Goal: Information Seeking & Learning: Check status

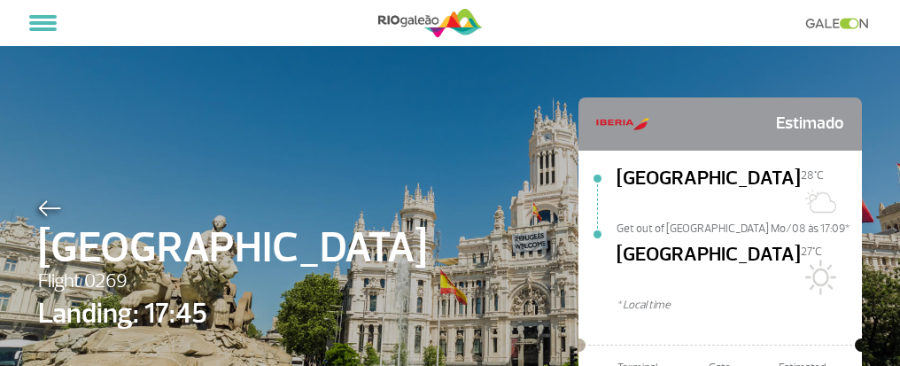
select select
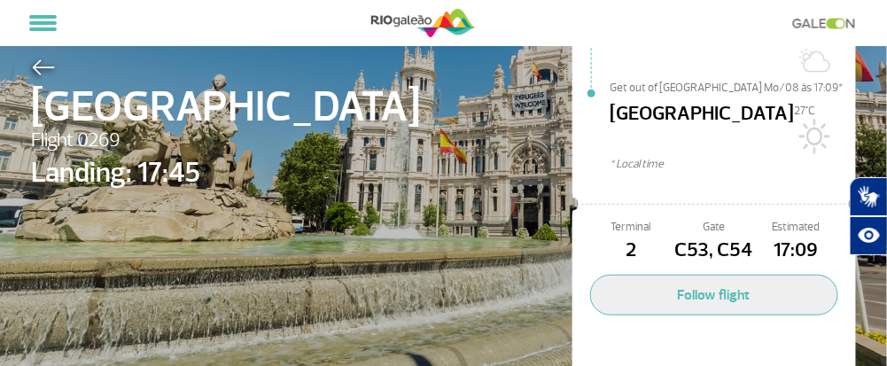
scroll to position [162, 0]
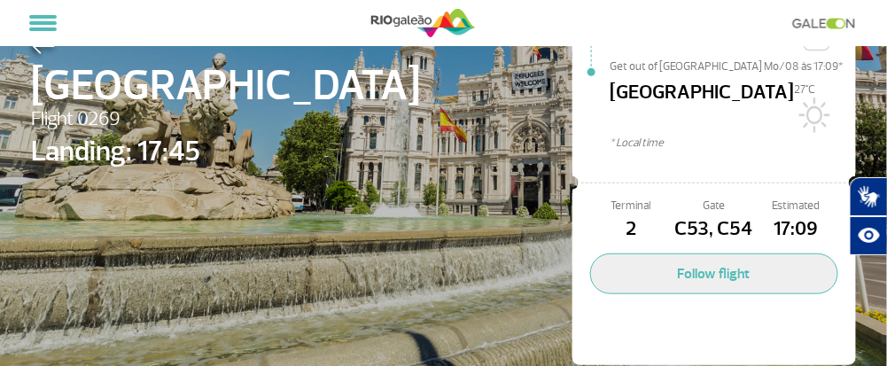
click at [678, 253] on button "Follow flight" at bounding box center [714, 273] width 248 height 41
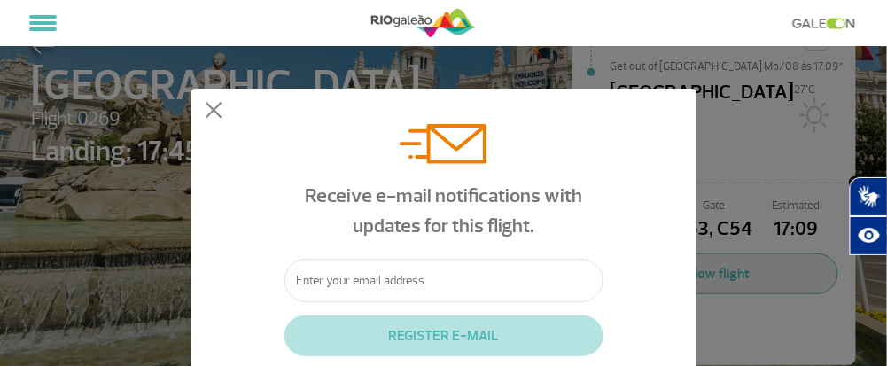
scroll to position [82, 0]
click at [205, 110] on button at bounding box center [214, 111] width 18 height 18
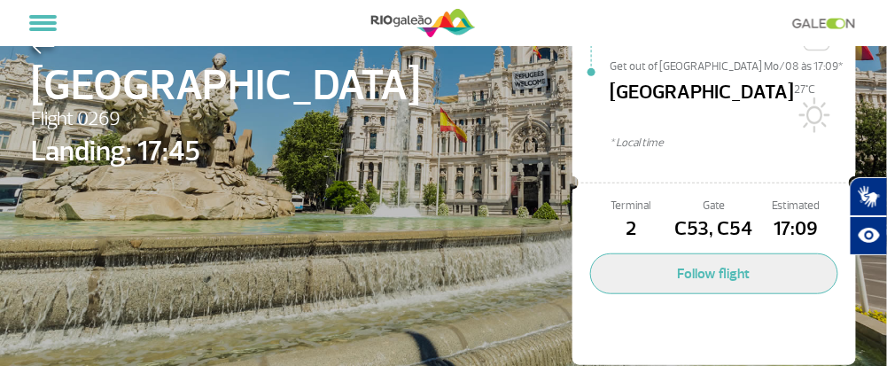
click at [507, 245] on div "Madrid Flight 0269 Landing: 17:45 Estimado Madrid 28°C Get out of Madrid Mo/08 …" at bounding box center [444, 123] width 851 height 571
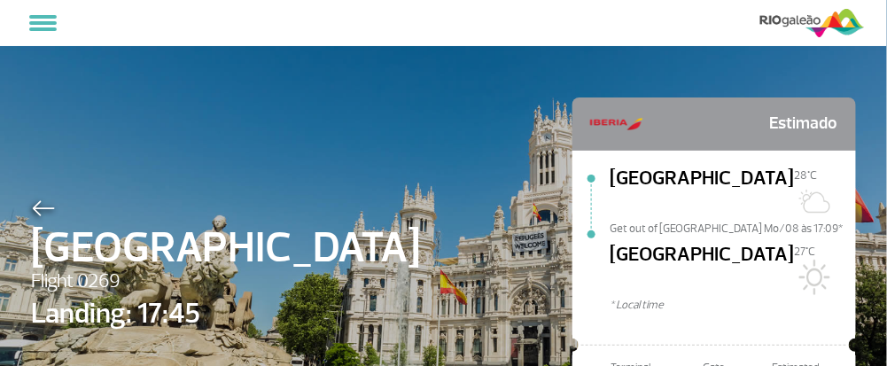
select select
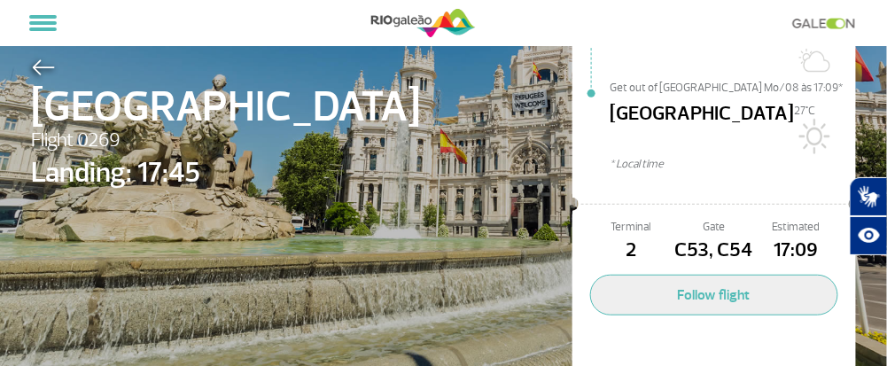
scroll to position [162, 0]
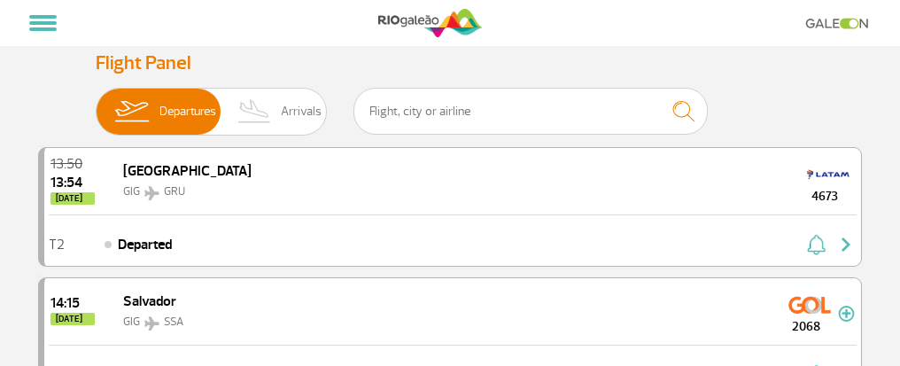
select select
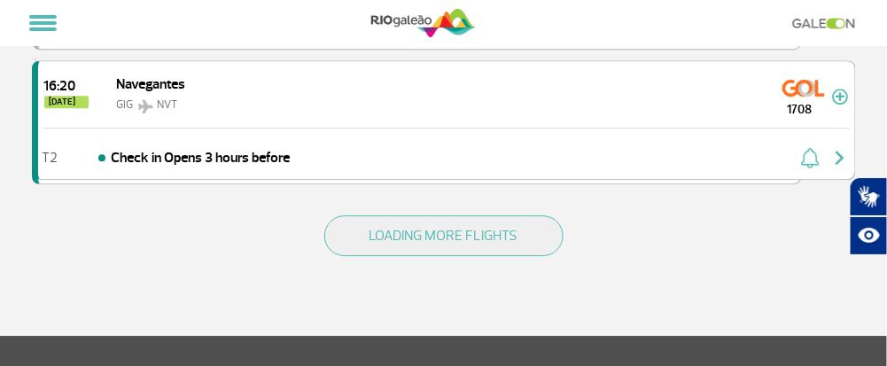
scroll to position [2647, 0]
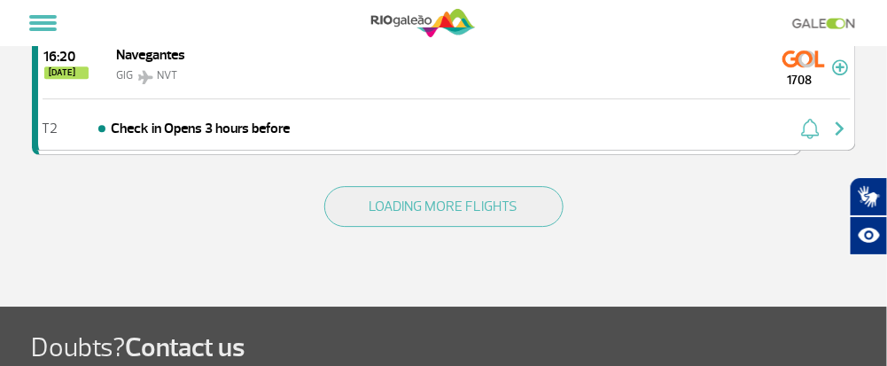
click at [462, 187] on button "LOADING MORE FLIGHTS" at bounding box center [443, 206] width 239 height 41
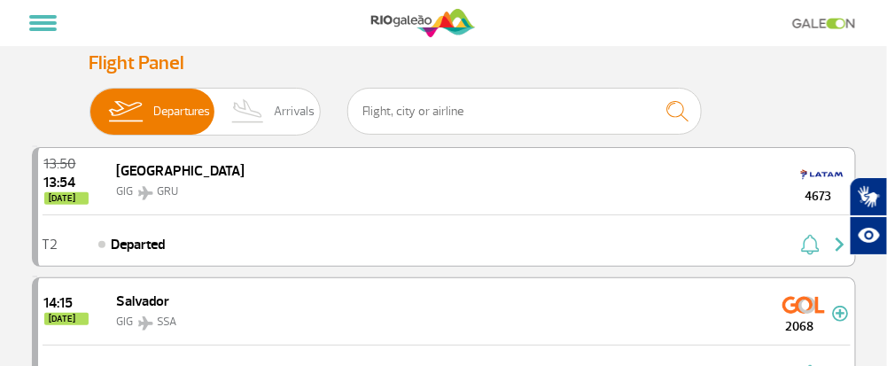
scroll to position [0, 0]
click at [270, 108] on img at bounding box center [248, 112] width 52 height 46
click at [89, 103] on input "Departures Arrivals" at bounding box center [89, 103] width 0 height 0
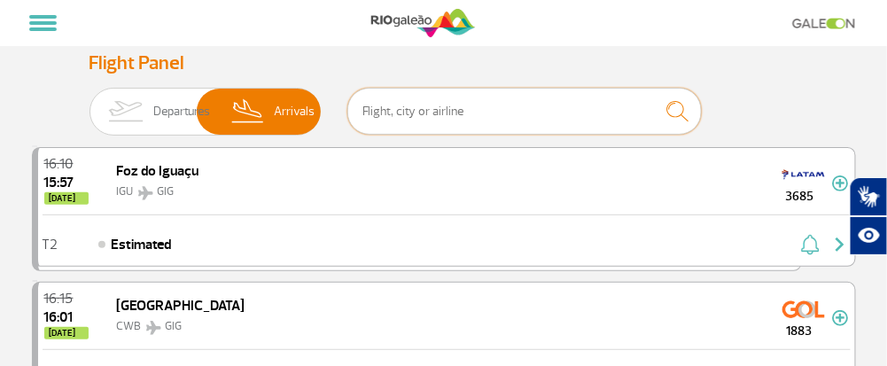
click at [454, 121] on input "text" at bounding box center [524, 111] width 354 height 47
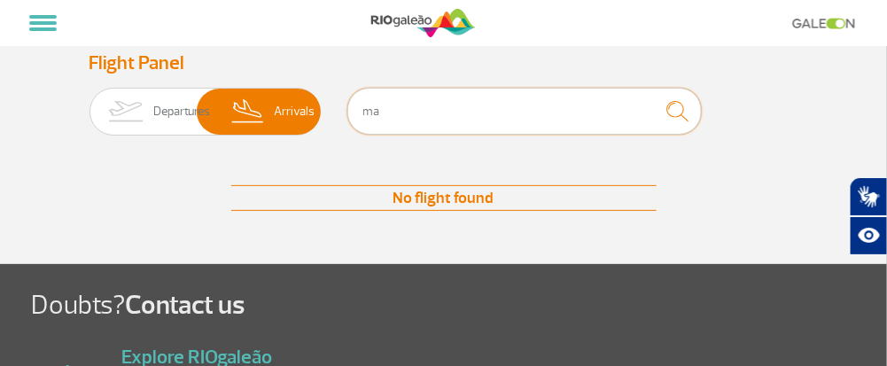
type input "m"
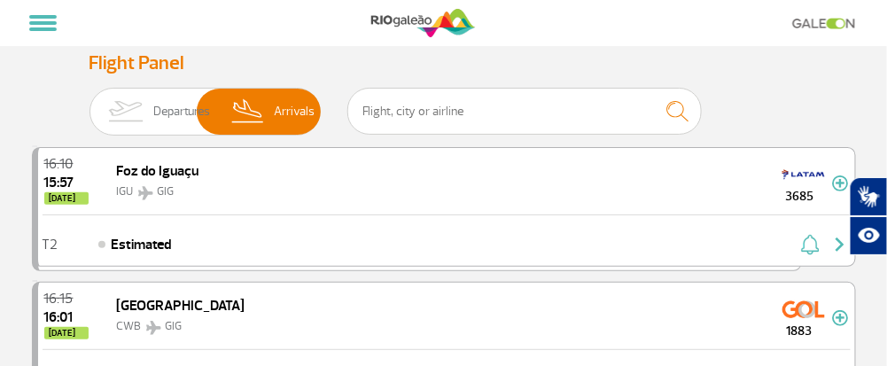
click at [301, 95] on span "Arrivals" at bounding box center [294, 112] width 41 height 46
click at [89, 103] on input "Departures Arrivals" at bounding box center [89, 103] width 0 height 0
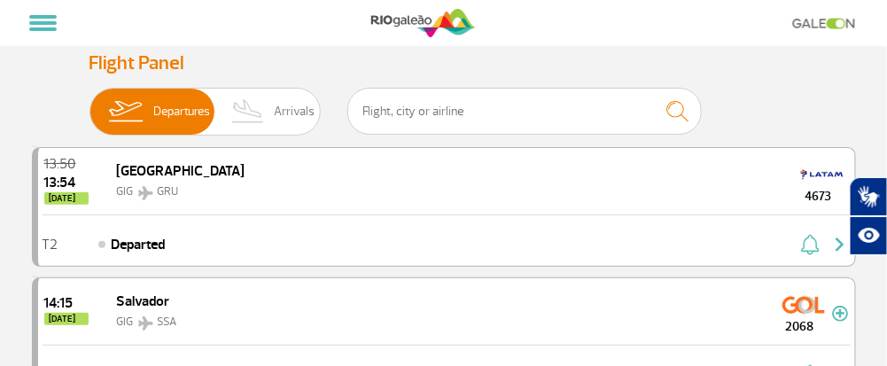
click at [161, 115] on span "Departures" at bounding box center [181, 112] width 57 height 46
click at [89, 103] on input "Departures Arrivals" at bounding box center [89, 103] width 0 height 0
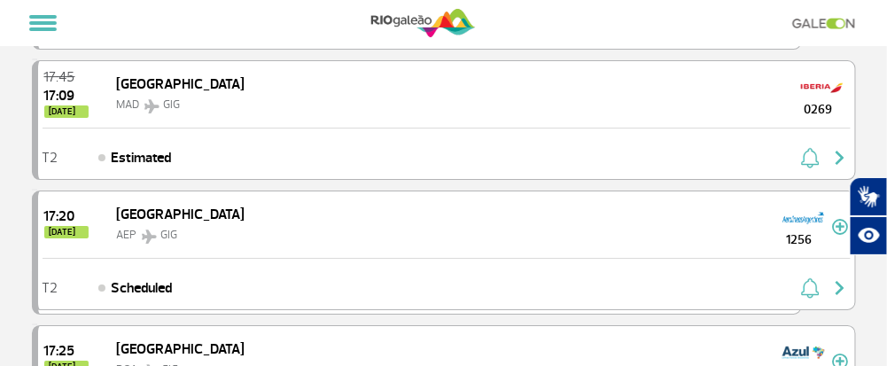
scroll to position [1181, 0]
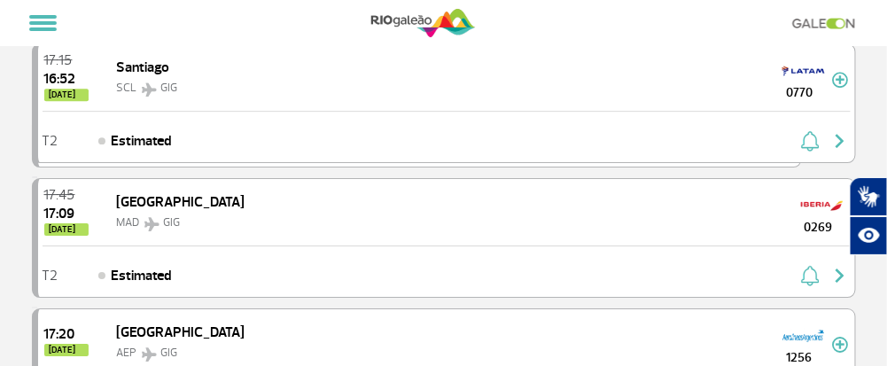
click at [812, 265] on img "button" at bounding box center [810, 275] width 19 height 21
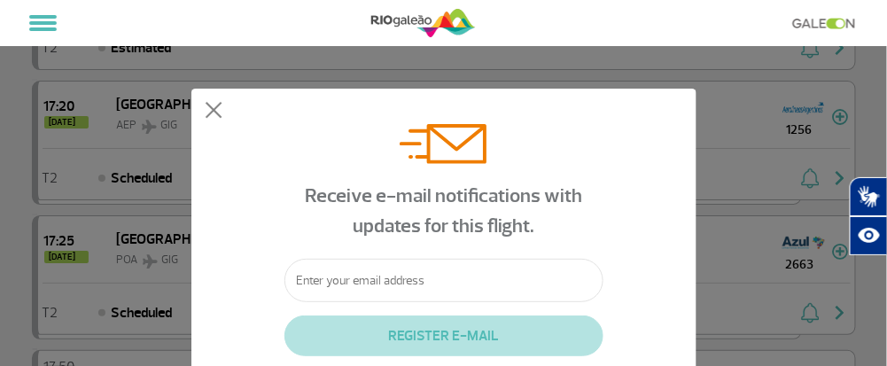
scroll to position [1418, 0]
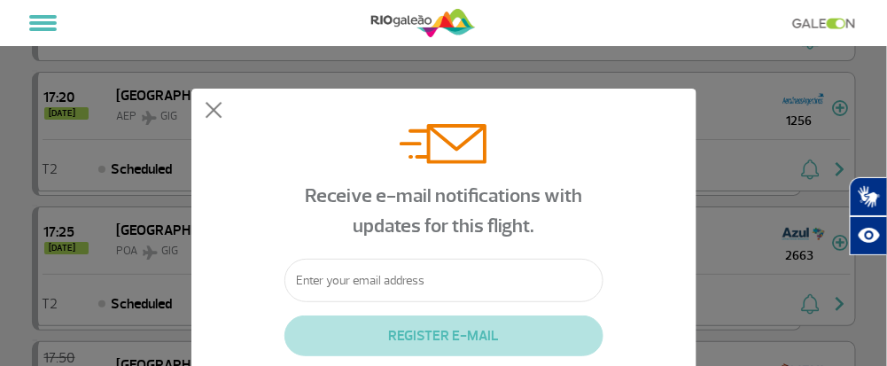
click at [400, 290] on input "text" at bounding box center [443, 280] width 319 height 43
click at [204, 113] on div "Receive e-mail notifications with updates for this flight. REGISTER E-MAIL I do…" at bounding box center [443, 288] width 505 height 398
click at [221, 103] on div "Receive e-mail notifications with updates for this flight. REGISTER E-MAIL I do…" at bounding box center [443, 288] width 505 height 398
click at [215, 105] on button at bounding box center [214, 111] width 18 height 18
